Goal: Task Accomplishment & Management: Complete application form

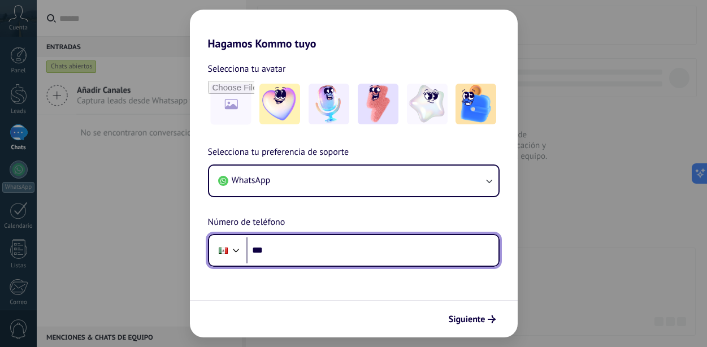
click at [340, 243] on input "***" at bounding box center [372, 250] width 252 height 26
click at [269, 248] on input "**********" at bounding box center [372, 250] width 252 height 26
type input "**********"
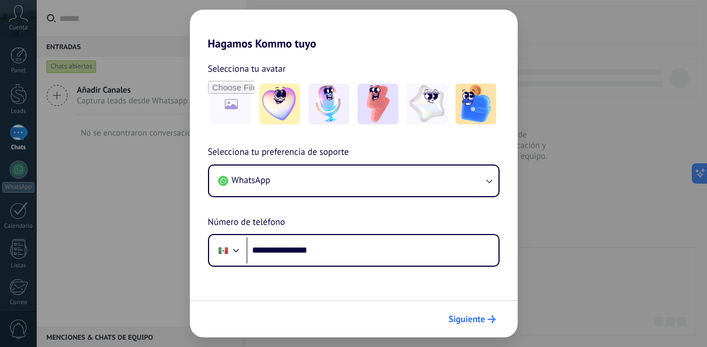
click at [477, 317] on span "Siguiente" at bounding box center [467, 319] width 37 height 8
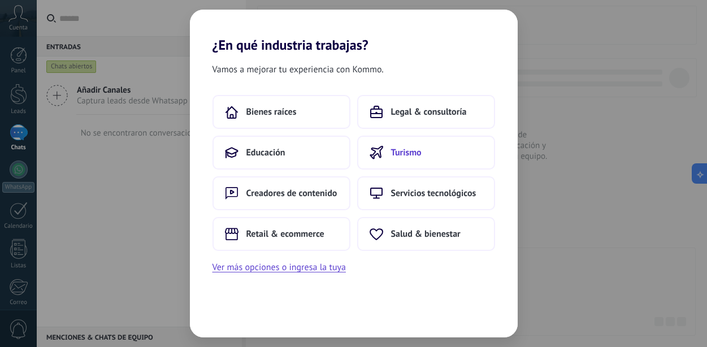
click at [386, 151] on button "Turismo" at bounding box center [426, 153] width 138 height 34
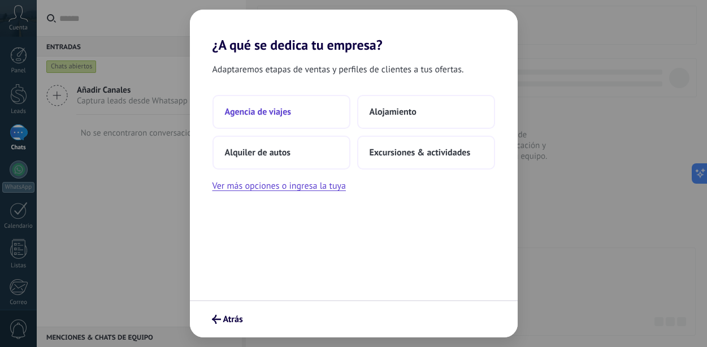
click at [276, 108] on span "Agencia de viajes" at bounding box center [258, 111] width 67 height 11
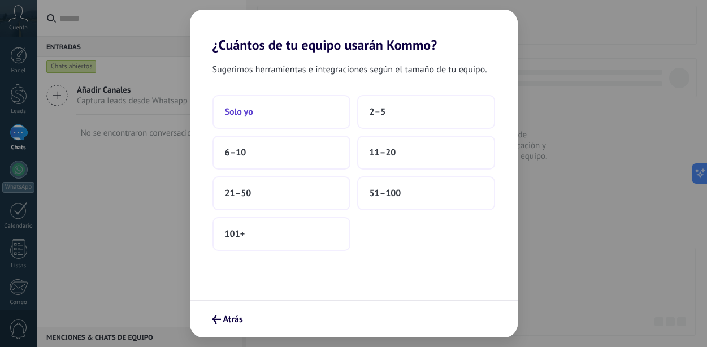
click at [276, 109] on button "Solo yo" at bounding box center [281, 112] width 138 height 34
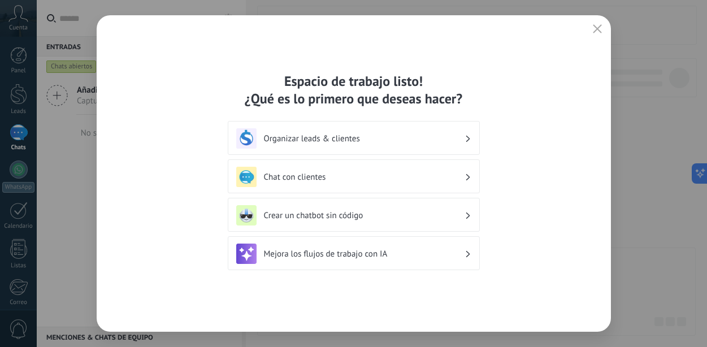
click at [465, 138] on icon at bounding box center [467, 138] width 4 height 7
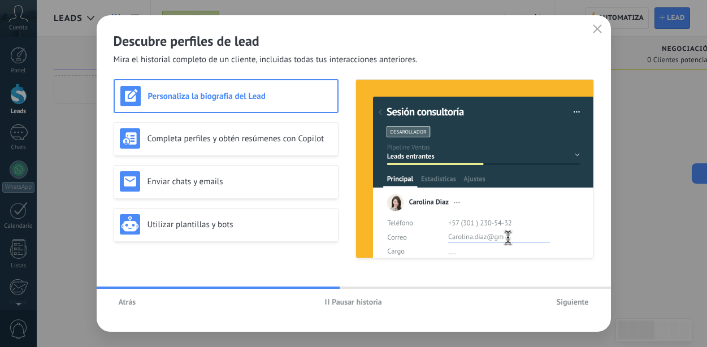
click at [126, 304] on span "Atrás" at bounding box center [128, 302] width 18 height 8
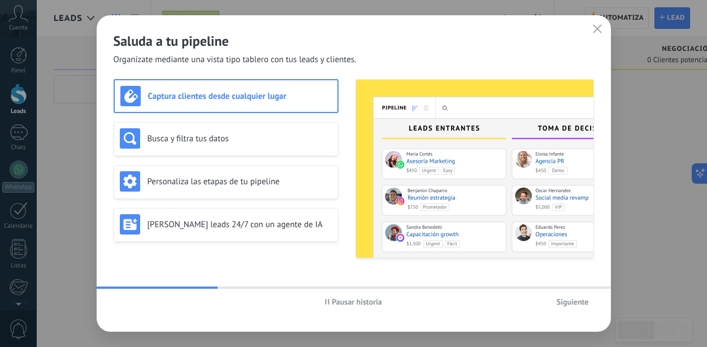
click at [595, 32] on icon "button" at bounding box center [597, 28] width 9 height 9
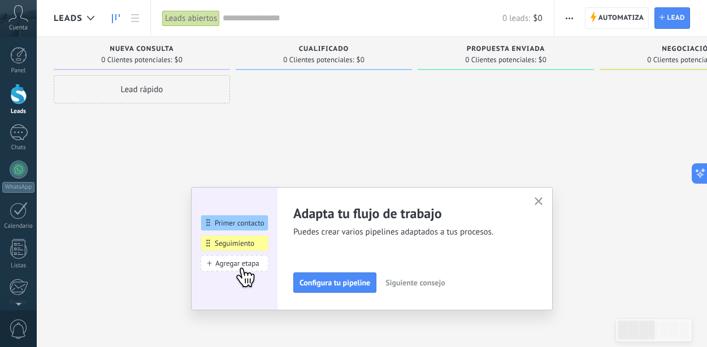
scroll to position [123, 0]
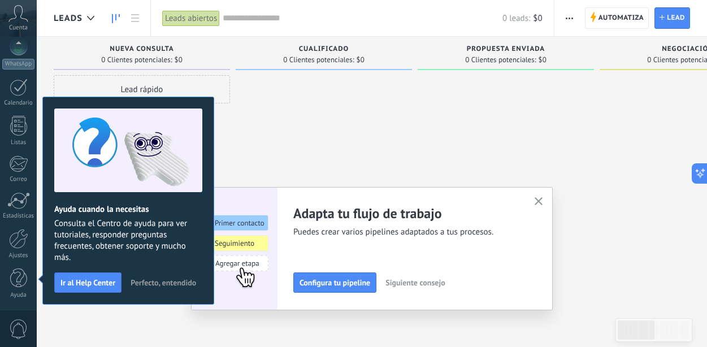
click at [442, 138] on div at bounding box center [505, 174] width 176 height 199
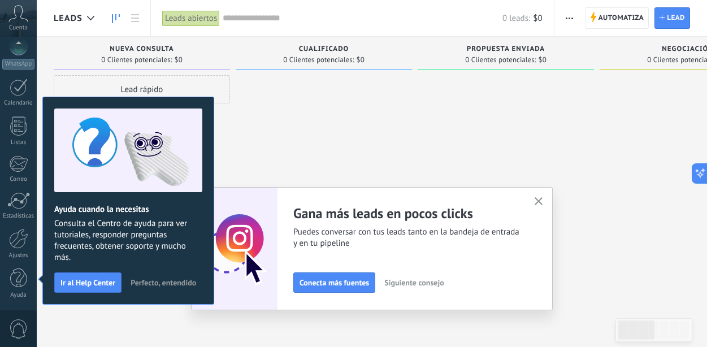
click at [534, 199] on icon "button" at bounding box center [538, 201] width 8 height 8
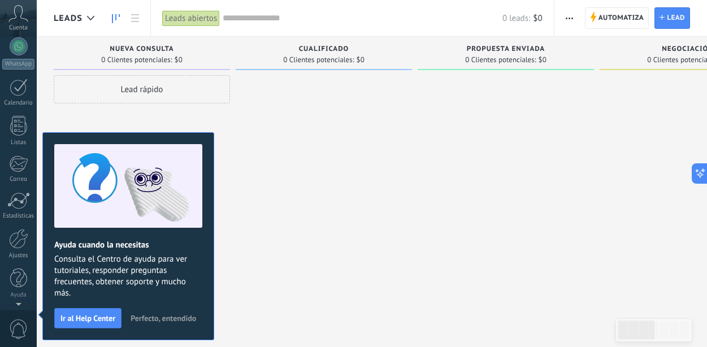
scroll to position [0, 0]
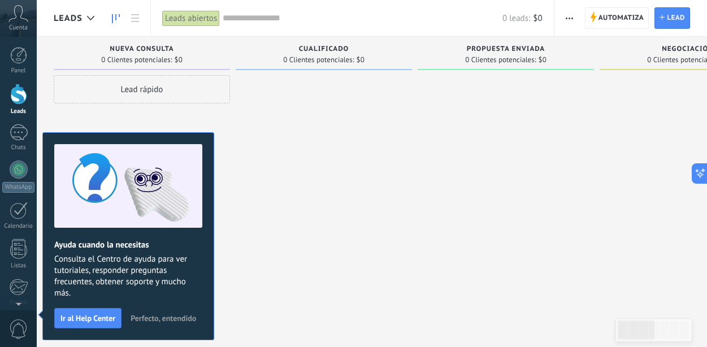
click at [169, 316] on span "Perfecto, entendido" at bounding box center [163, 318] width 66 height 8
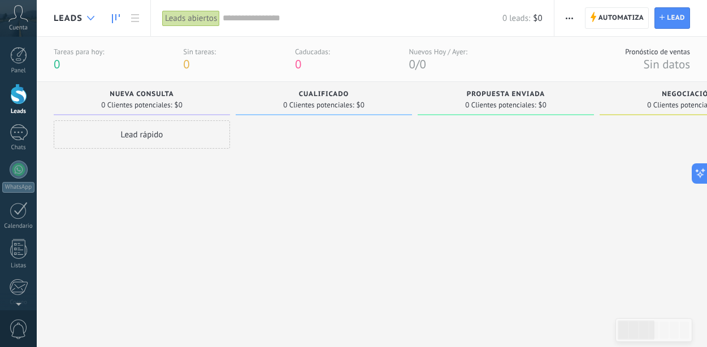
click at [92, 12] on div at bounding box center [90, 18] width 19 height 22
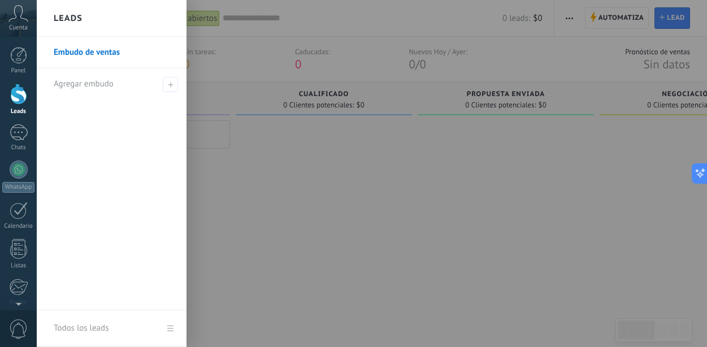
click at [86, 55] on link "Embudo de ventas" at bounding box center [114, 53] width 121 height 32
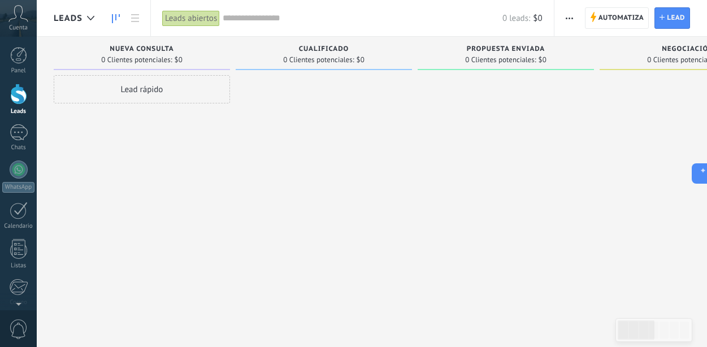
click at [12, 16] on icon at bounding box center [18, 13] width 20 height 17
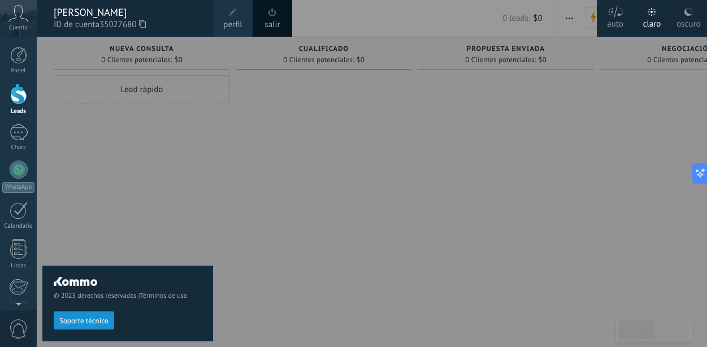
click at [145, 7] on div "[PERSON_NAME]" at bounding box center [128, 12] width 148 height 12
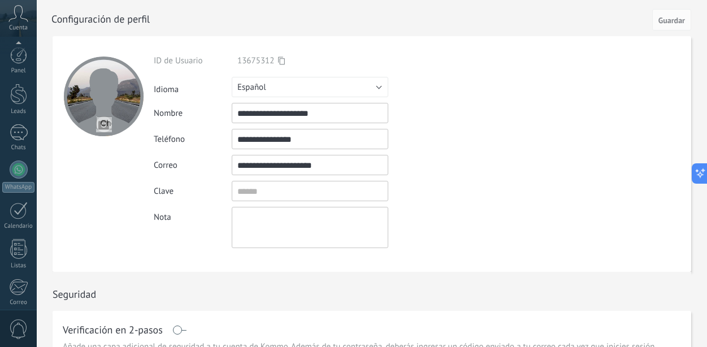
scroll to position [123, 0]
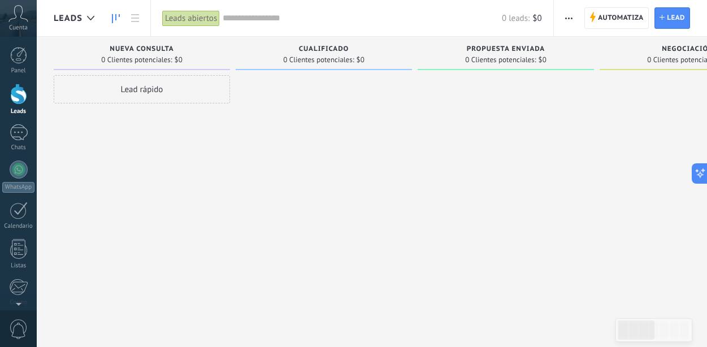
click at [20, 105] on link "Leads" at bounding box center [18, 100] width 37 height 32
click at [137, 16] on icon at bounding box center [135, 18] width 8 height 8
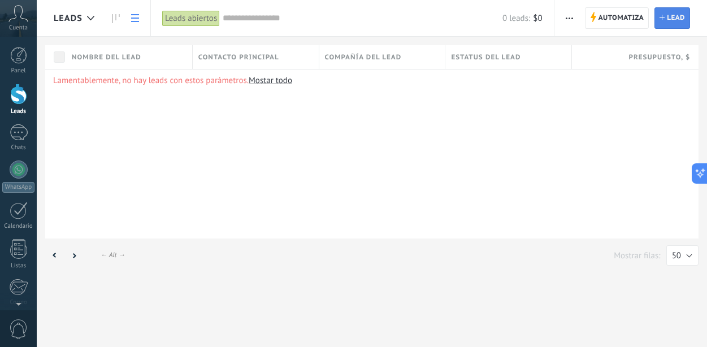
click at [668, 19] on span "Lead" at bounding box center [676, 18] width 18 height 20
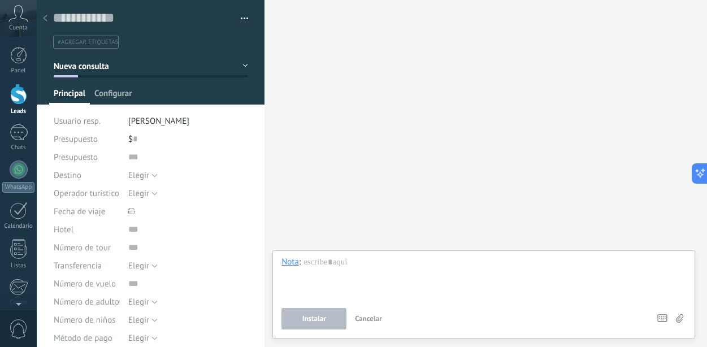
click at [108, 98] on span "Configurar" at bounding box center [112, 96] width 37 height 16
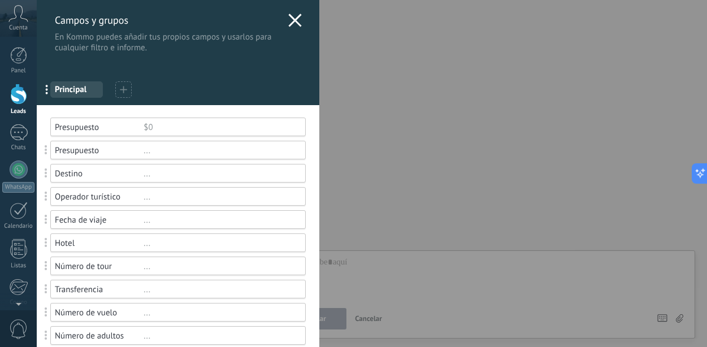
click at [146, 127] on div "$0" at bounding box center [219, 127] width 152 height 11
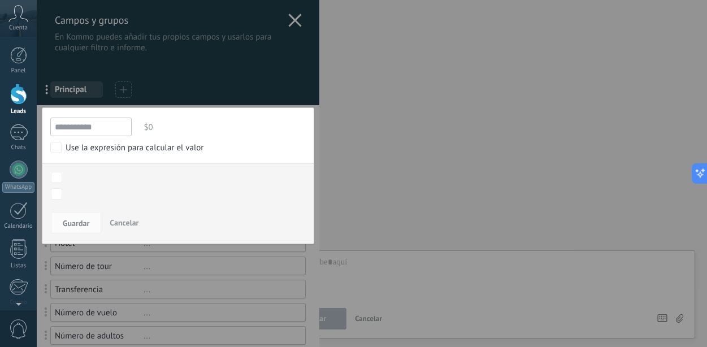
click at [103, 127] on input "**********" at bounding box center [90, 126] width 81 height 19
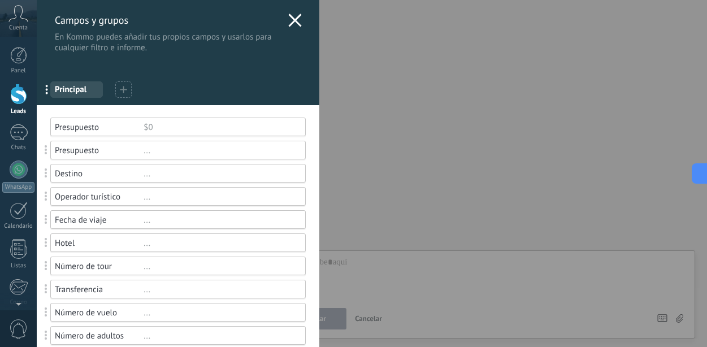
click at [291, 22] on icon at bounding box center [295, 21] width 14 height 14
